Goal: Task Accomplishment & Management: Manage account settings

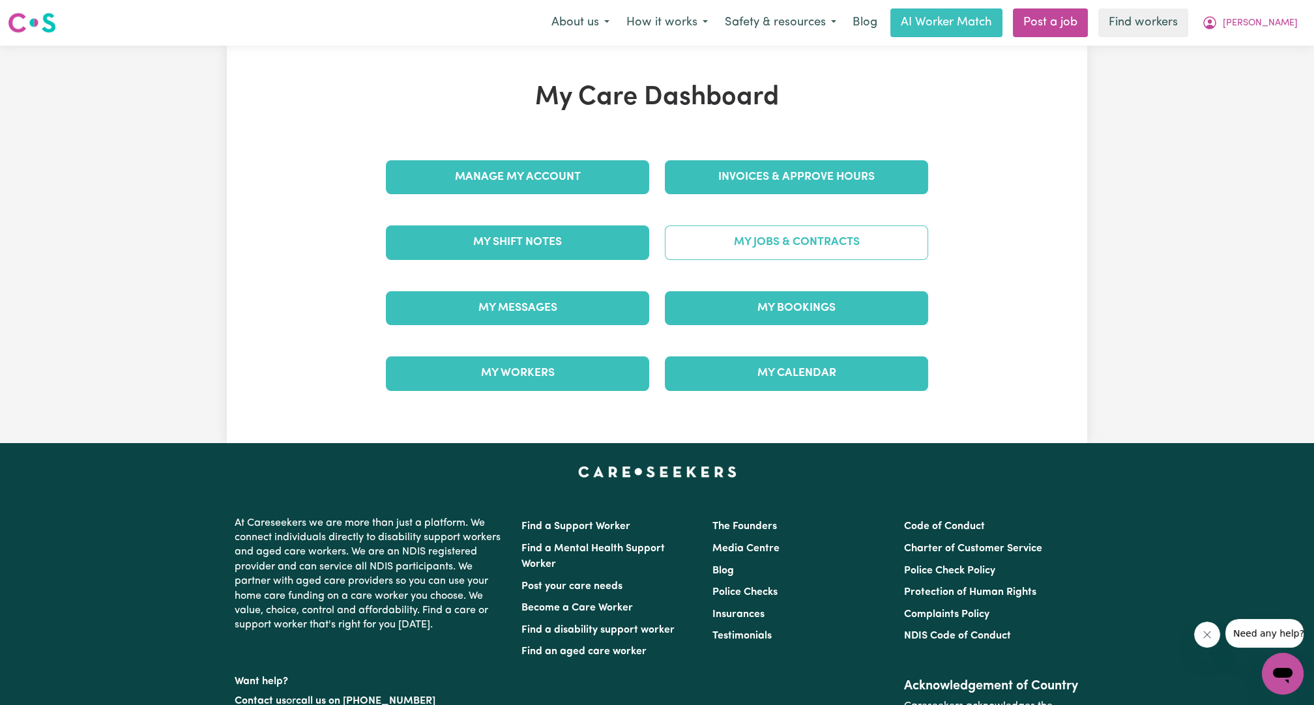
click at [769, 242] on link "My Jobs & Contracts" at bounding box center [796, 243] width 263 height 34
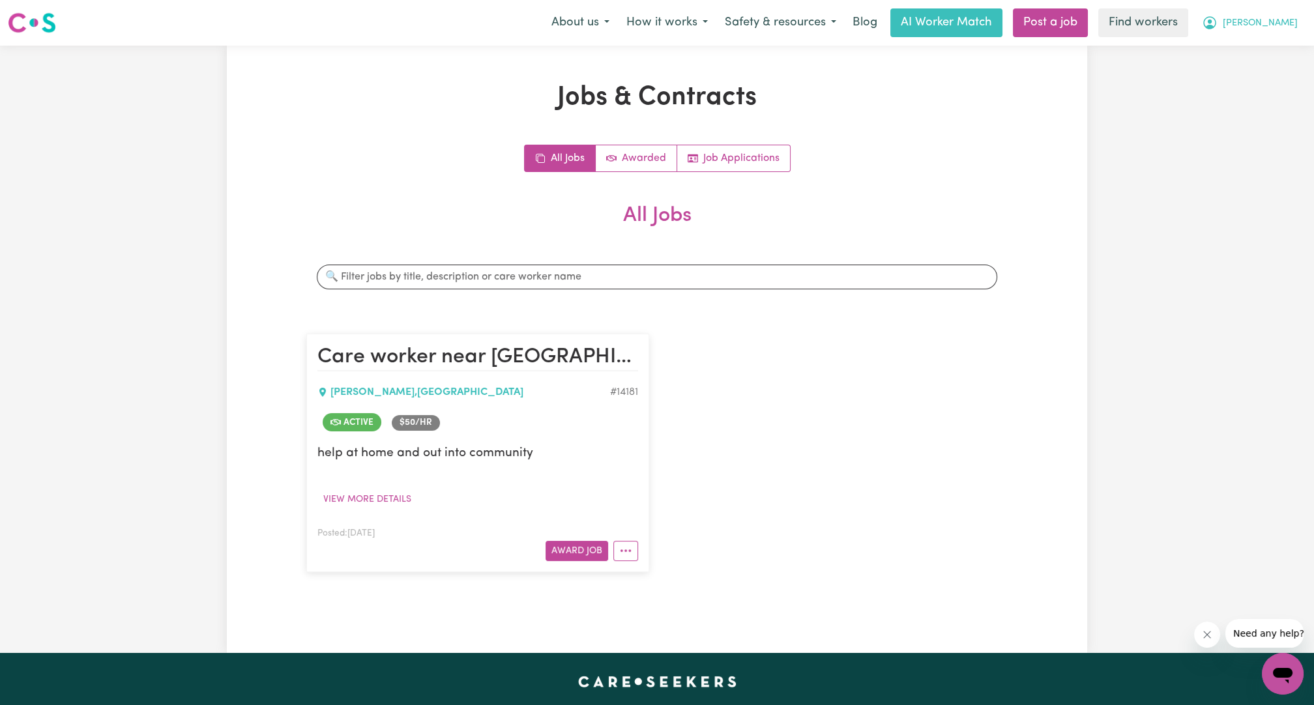
click at [1218, 25] on icon "My Account" at bounding box center [1210, 23] width 16 height 16
click at [1229, 41] on link "My Dashboard" at bounding box center [1254, 50] width 103 height 25
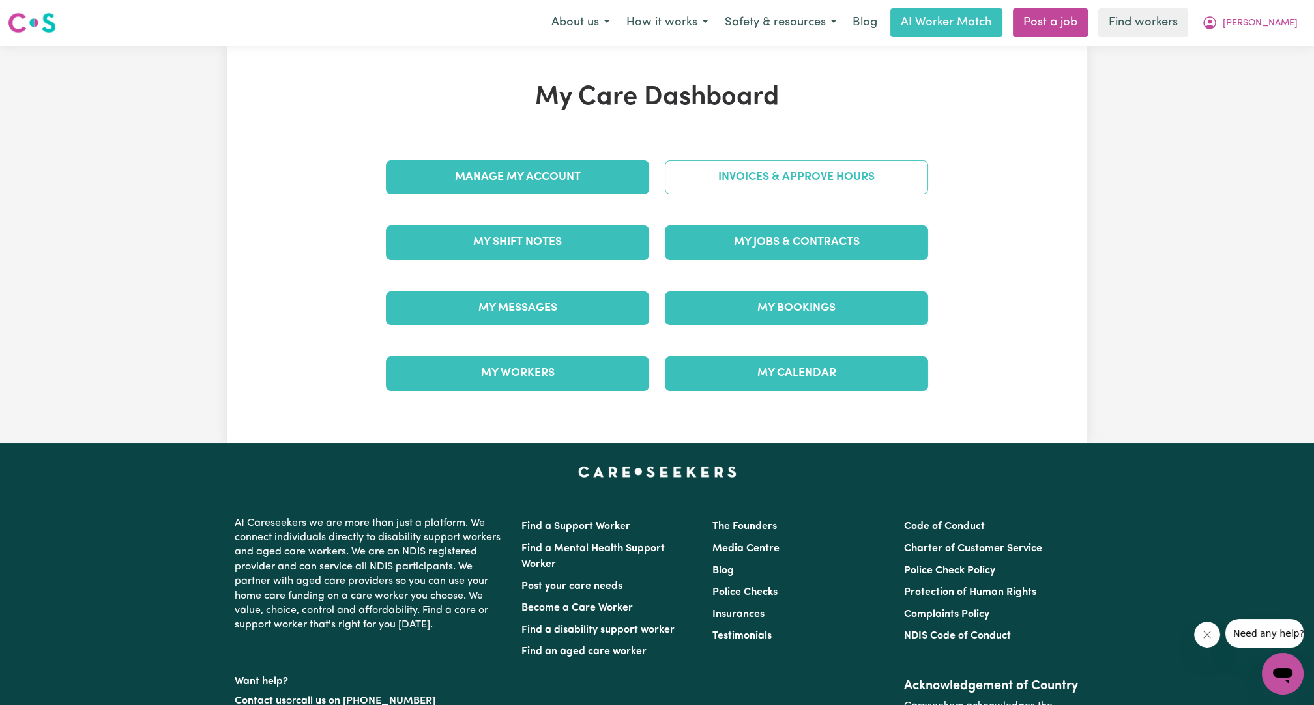
click at [893, 177] on link "Invoices & Approve Hours" at bounding box center [796, 177] width 263 height 34
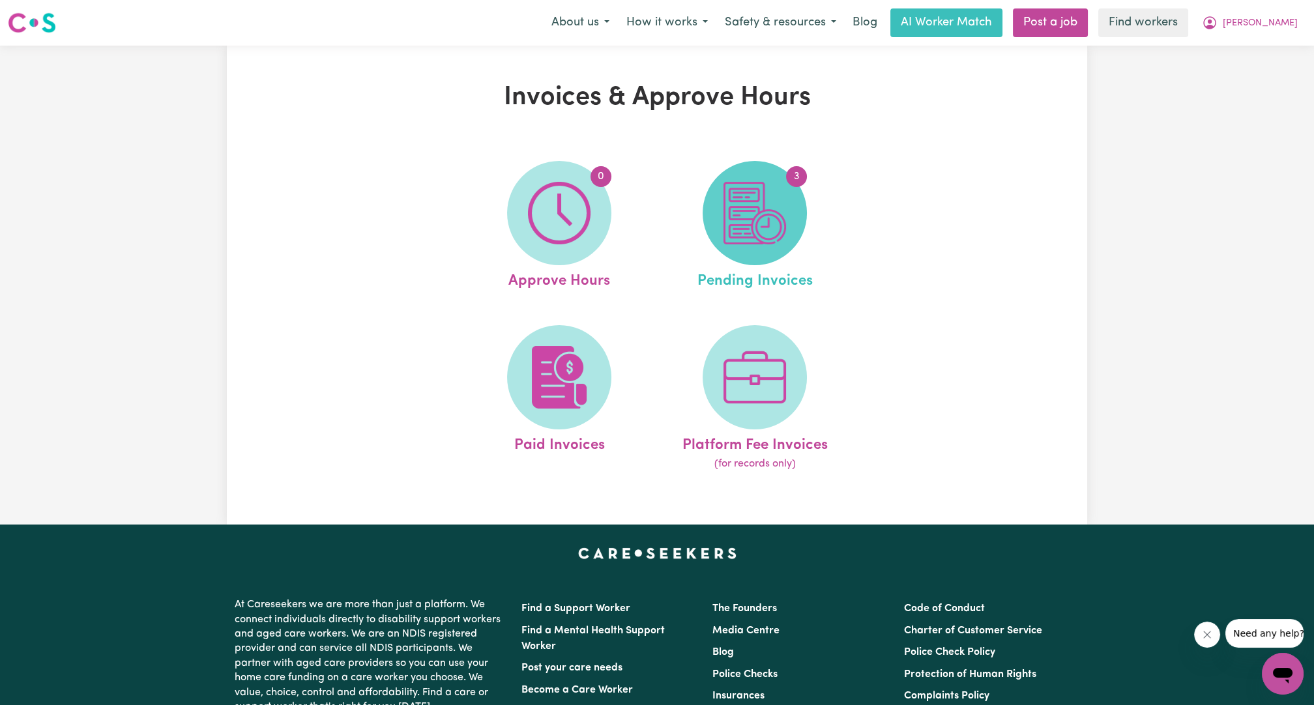
click at [791, 224] on span "3" at bounding box center [755, 213] width 104 height 104
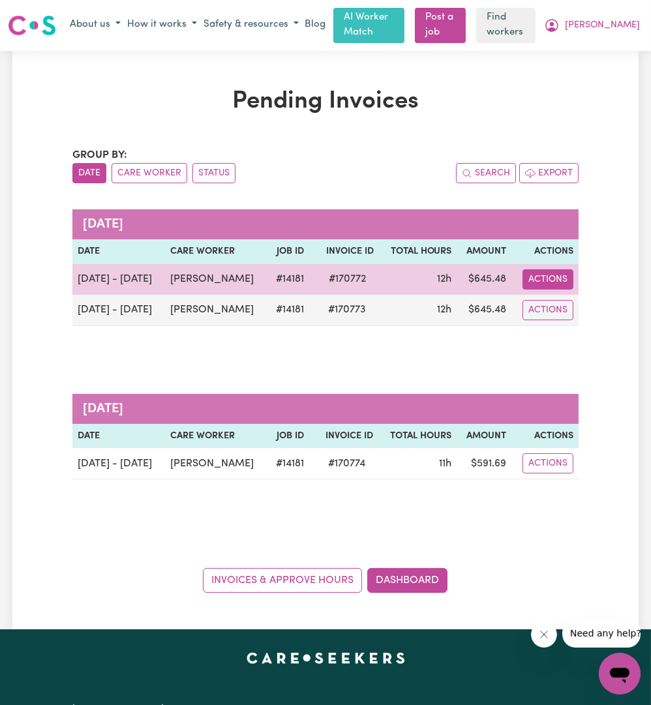
click at [550, 275] on button "Actions" at bounding box center [547, 279] width 51 height 20
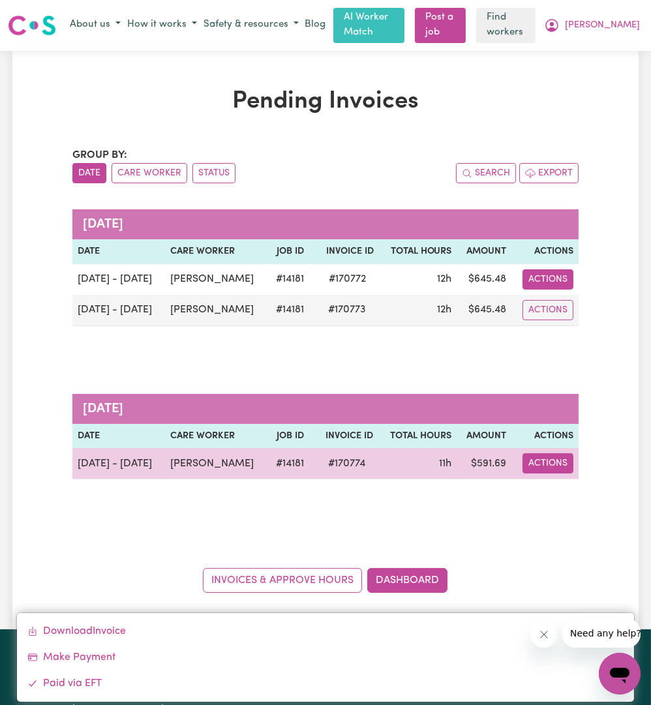
click at [557, 460] on button "Actions" at bounding box center [547, 463] width 51 height 20
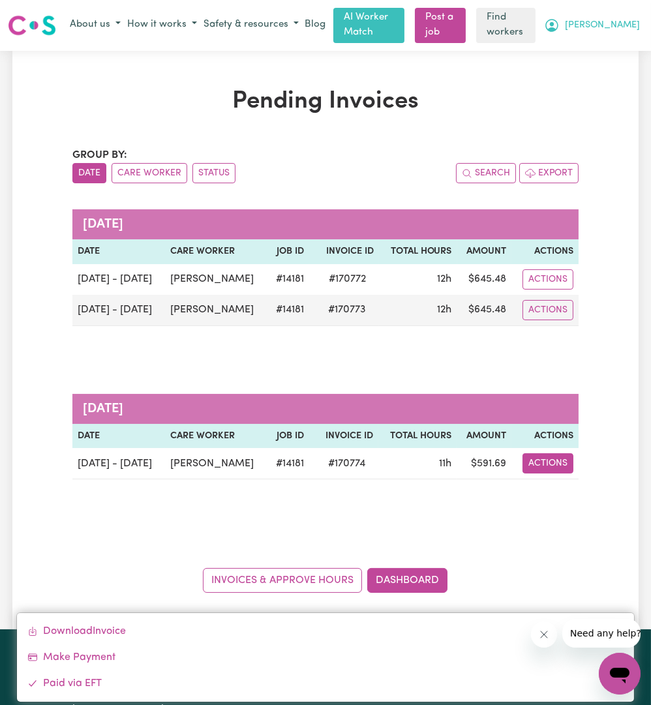
click at [626, 25] on span "[PERSON_NAME]" at bounding box center [602, 25] width 75 height 14
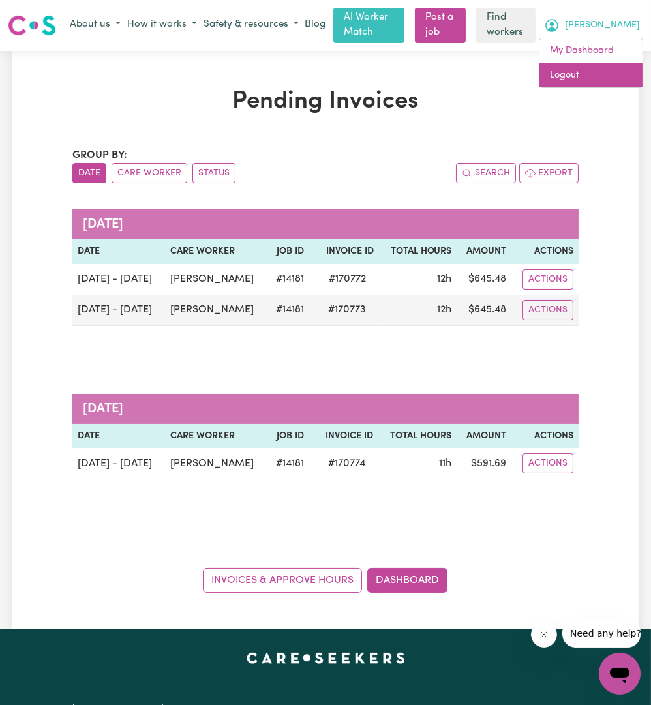
click at [575, 77] on link "Logout" at bounding box center [590, 75] width 103 height 25
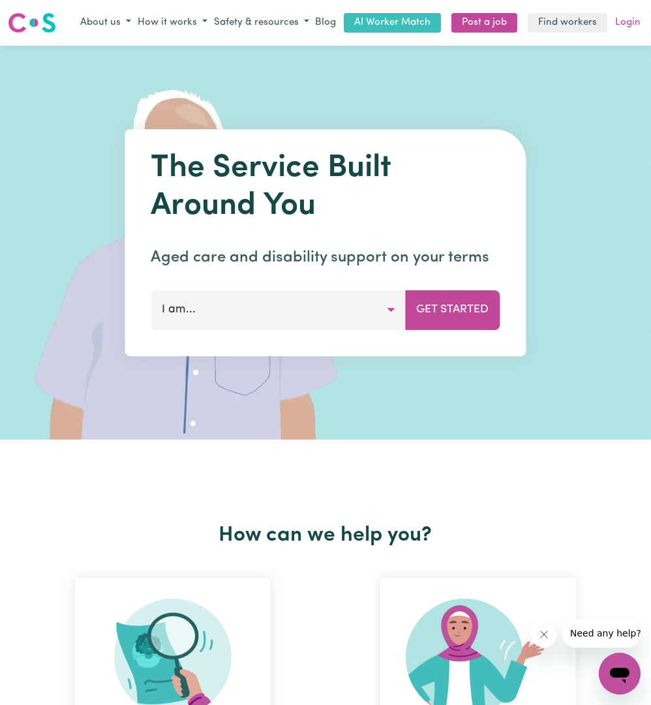
click at [626, 28] on link "Login" at bounding box center [627, 23] width 31 height 20
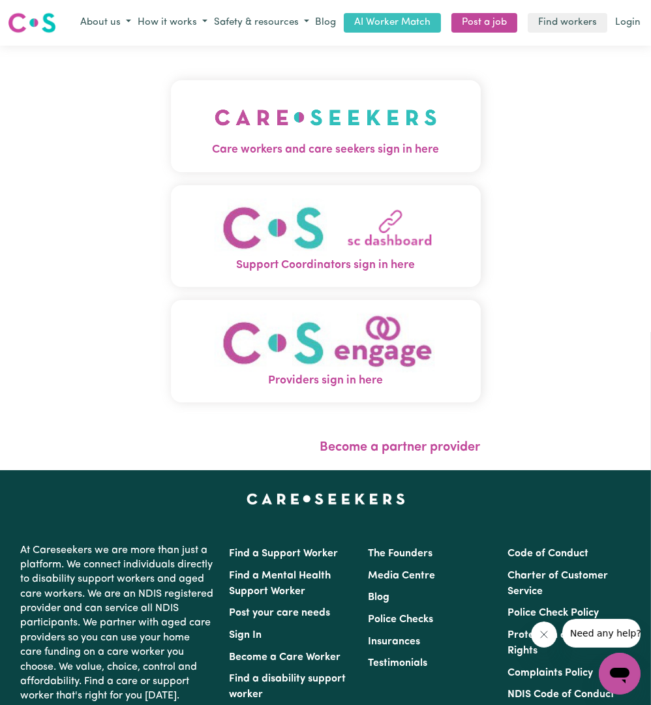
click at [411, 115] on button "Care workers and care seekers sign in here" at bounding box center [326, 125] width 310 height 91
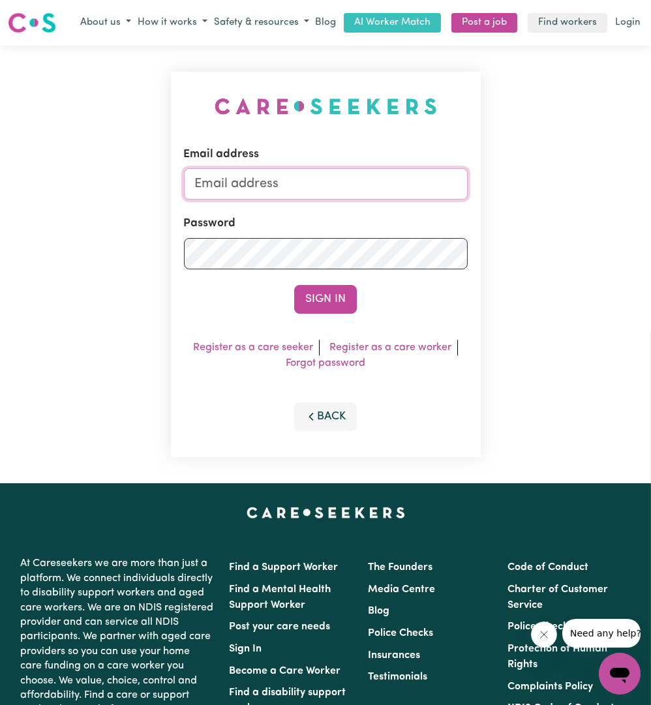
click at [284, 193] on input "Email address" at bounding box center [326, 183] width 284 height 31
drag, startPoint x: 263, startPoint y: 181, endPoint x: 513, endPoint y: 194, distance: 250.7
click at [507, 198] on div "Email address [EMAIL_ADDRESS][PERSON_NAME][DOMAIN_NAME] Password Sign In Regist…" at bounding box center [325, 264] width 651 height 437
type input "superuser~[EMAIL_ADDRESS][DOMAIN_NAME]"
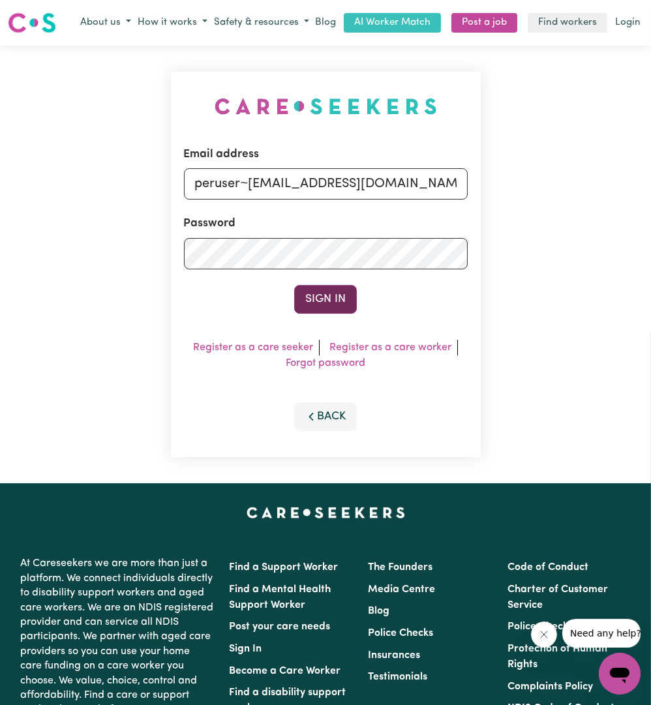
click at [344, 296] on button "Sign In" at bounding box center [325, 299] width 63 height 29
